Goal: Register for event/course

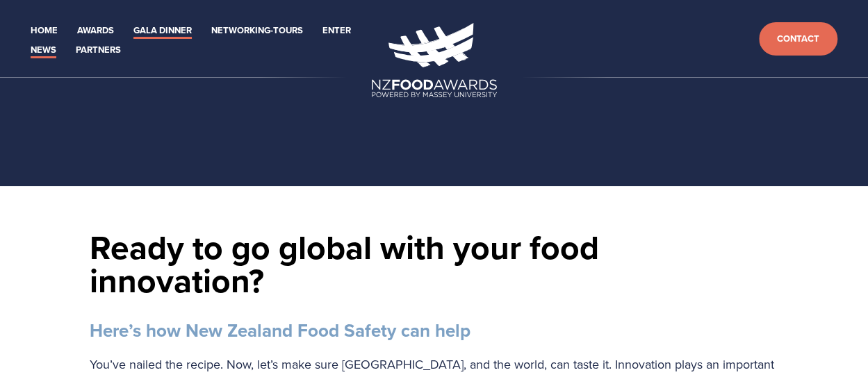
click at [165, 32] on link "Gala Dinner" at bounding box center [162, 31] width 58 height 16
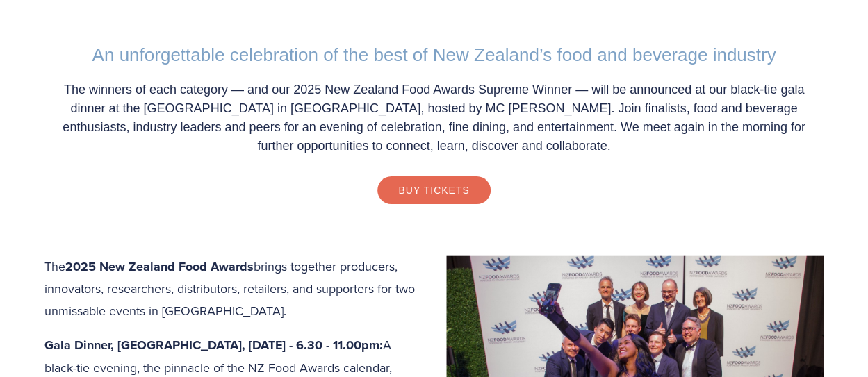
scroll to position [556, 0]
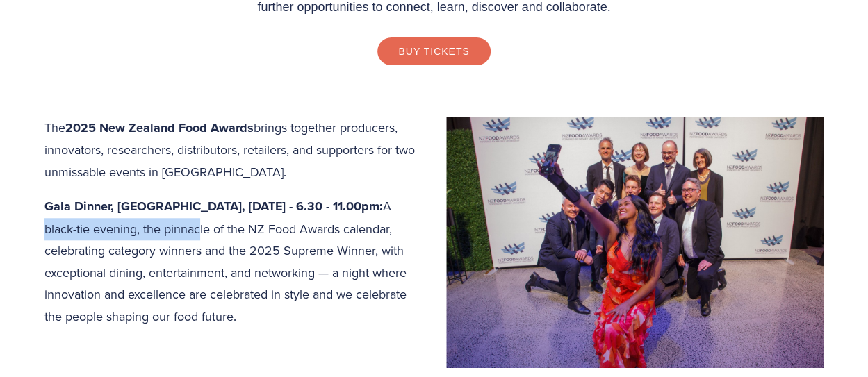
drag, startPoint x: 147, startPoint y: 217, endPoint x: 303, endPoint y: 217, distance: 156.4
click at [303, 217] on p "Gala Dinner, Central Energy Trust Arena, [DATE] - 6.30 - 11.00pm: A black-tie e…" at bounding box center [433, 261] width 779 height 132
click at [294, 246] on p "Gala Dinner, Central Energy Trust Arena, [DATE] - 6.30 - 11.00pm: A black-tie e…" at bounding box center [433, 261] width 779 height 132
drag, startPoint x: 302, startPoint y: 208, endPoint x: 400, endPoint y: 212, distance: 98.8
click at [383, 212] on strong "Gala Dinner, [GEOGRAPHIC_DATA], [DATE] - 6.30 - 11.00pm:" at bounding box center [213, 206] width 339 height 18
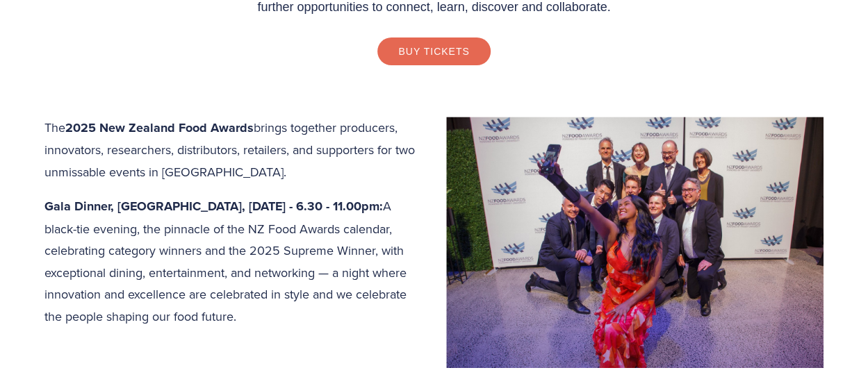
click at [343, 259] on p "Gala Dinner, Central Energy Trust Arena, [DATE] - 6.30 - 11.00pm: A black-tie e…" at bounding box center [433, 261] width 779 height 132
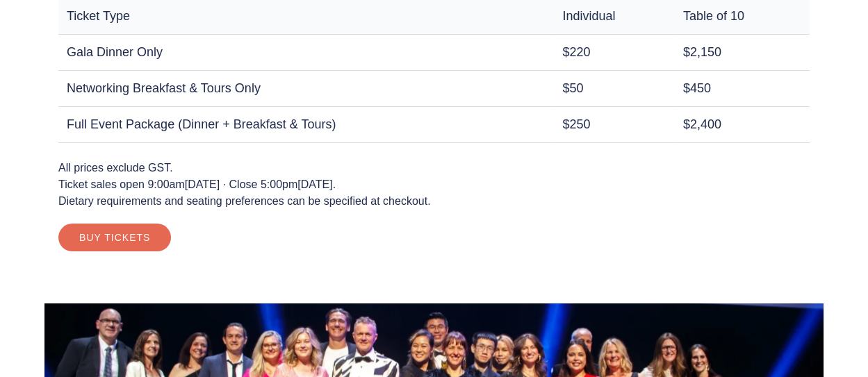
scroll to position [1321, 0]
